Goal: Task Accomplishment & Management: Manage account settings

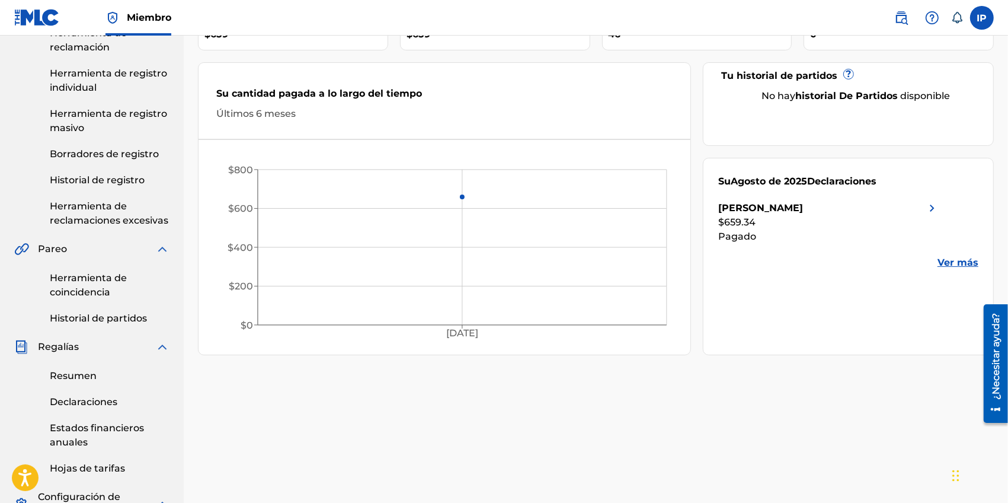
scroll to position [148, 0]
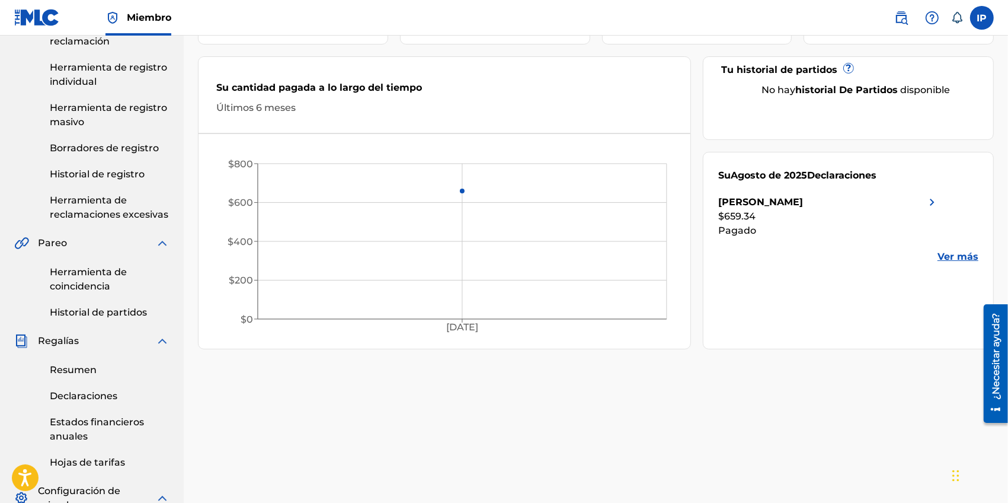
click at [958, 265] on div "Su [DATE] Declaraciones [PERSON_NAME] $659.34 Pagado Ver más" at bounding box center [848, 250] width 291 height 197
click at [958, 263] on link "Ver más" at bounding box center [957, 256] width 41 height 14
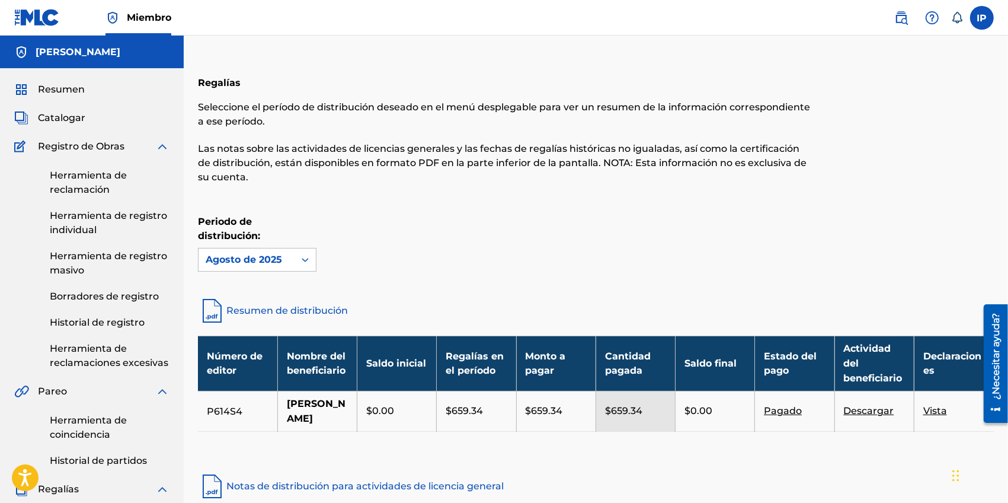
click at [39, 21] on img at bounding box center [37, 17] width 46 height 17
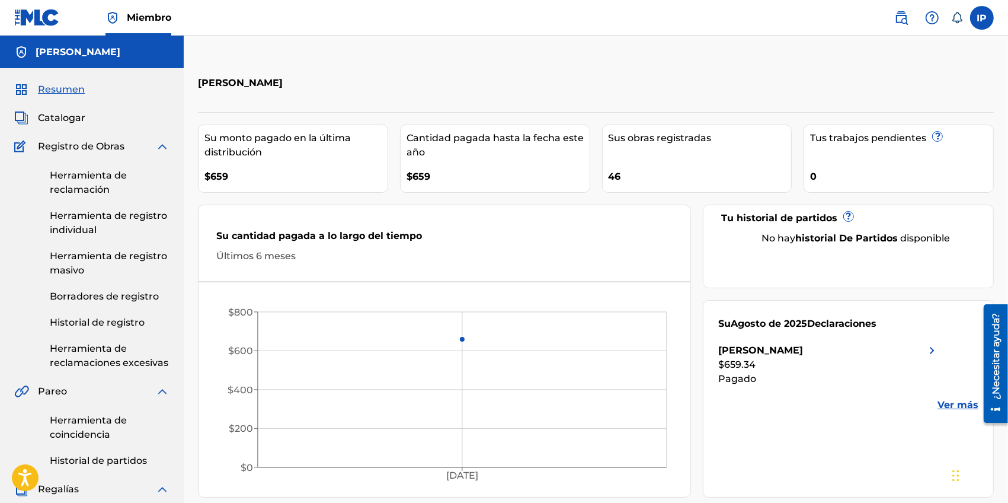
click at [931, 22] on img at bounding box center [932, 18] width 14 height 14
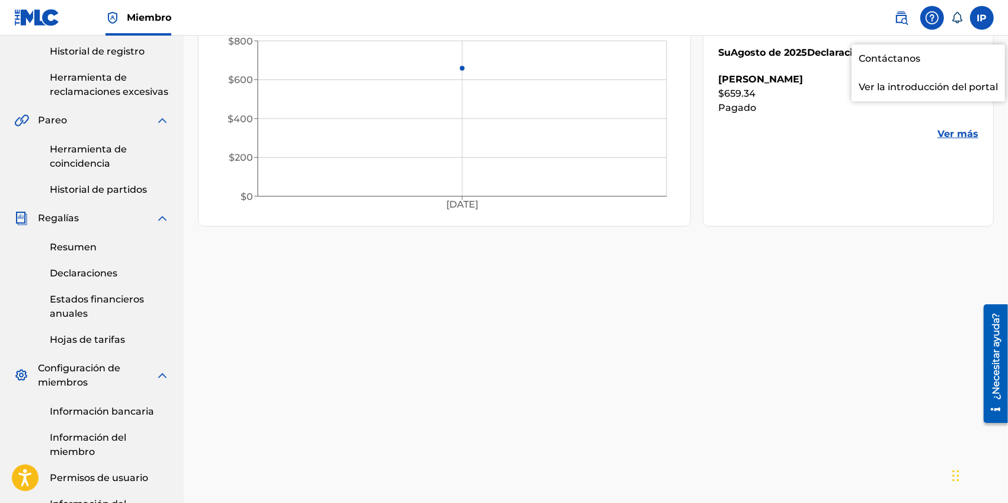
scroll to position [296, 0]
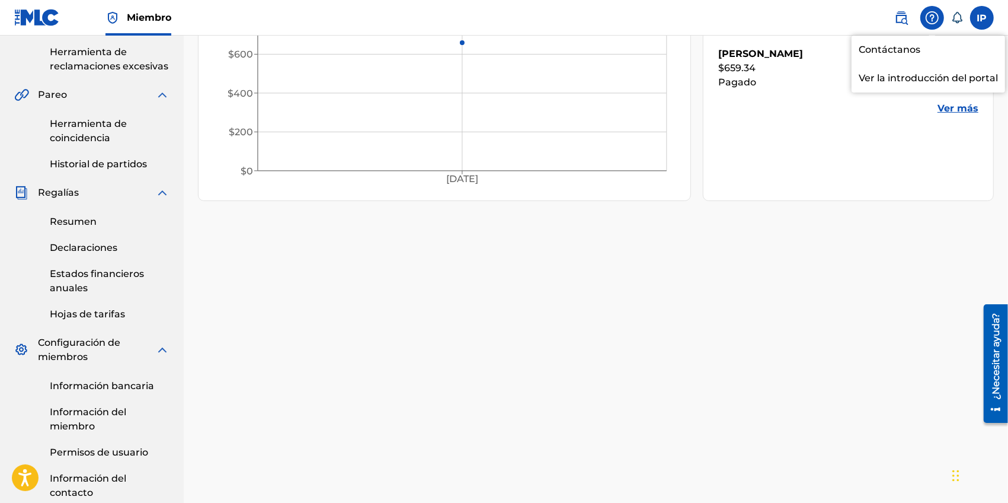
click at [161, 191] on img at bounding box center [162, 192] width 14 height 14
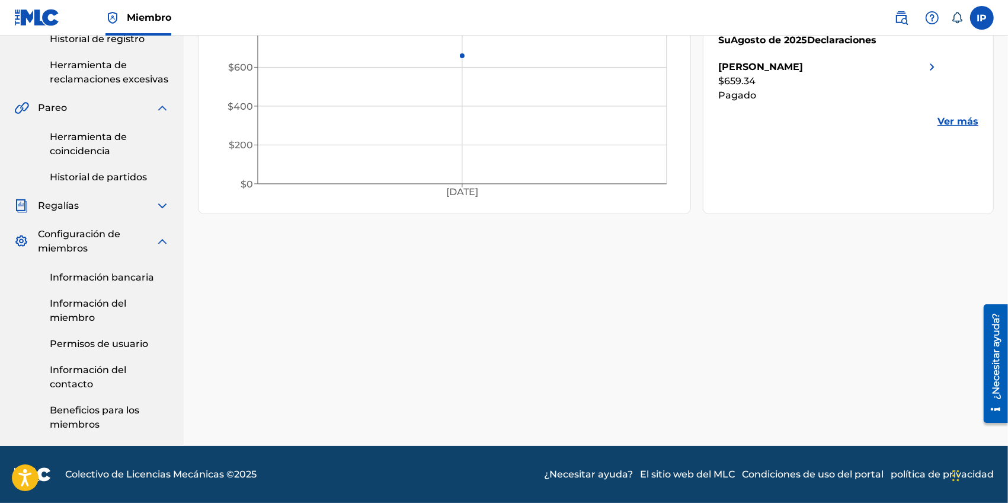
scroll to position [282, 0]
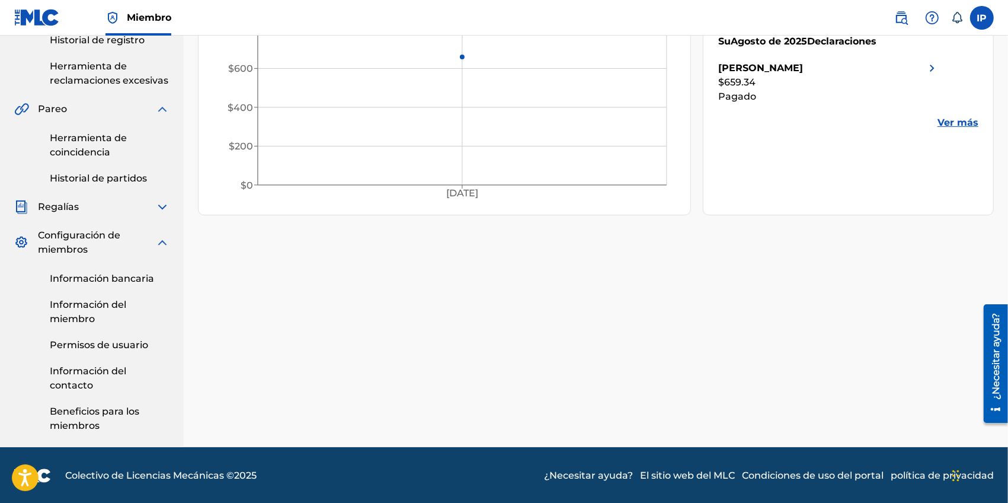
click at [130, 277] on font "Información bancaria" at bounding box center [102, 278] width 104 height 11
